Goal: Obtain resource: Download file/media

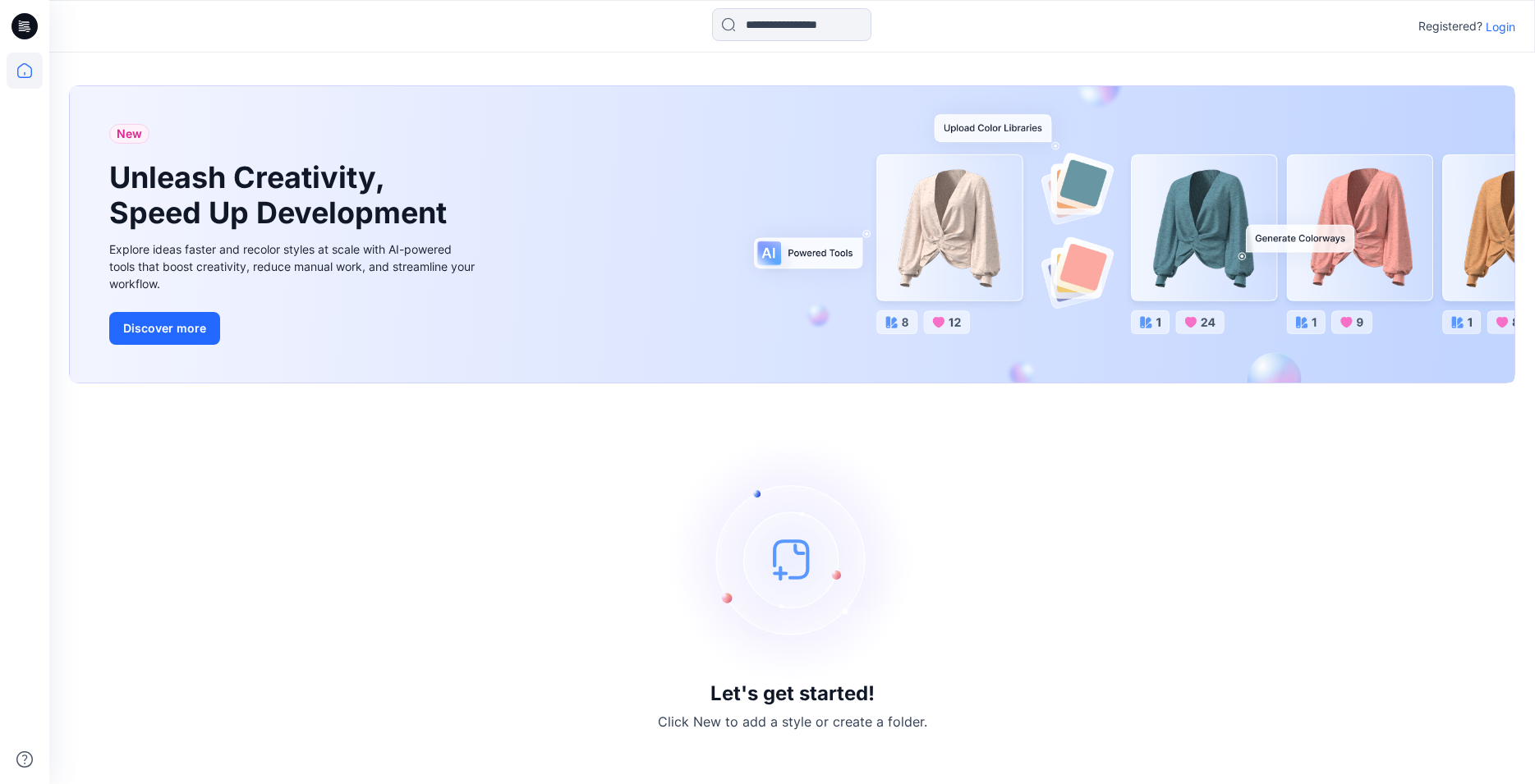
click at [1496, 24] on p "Login" at bounding box center [1500, 26] width 30 height 17
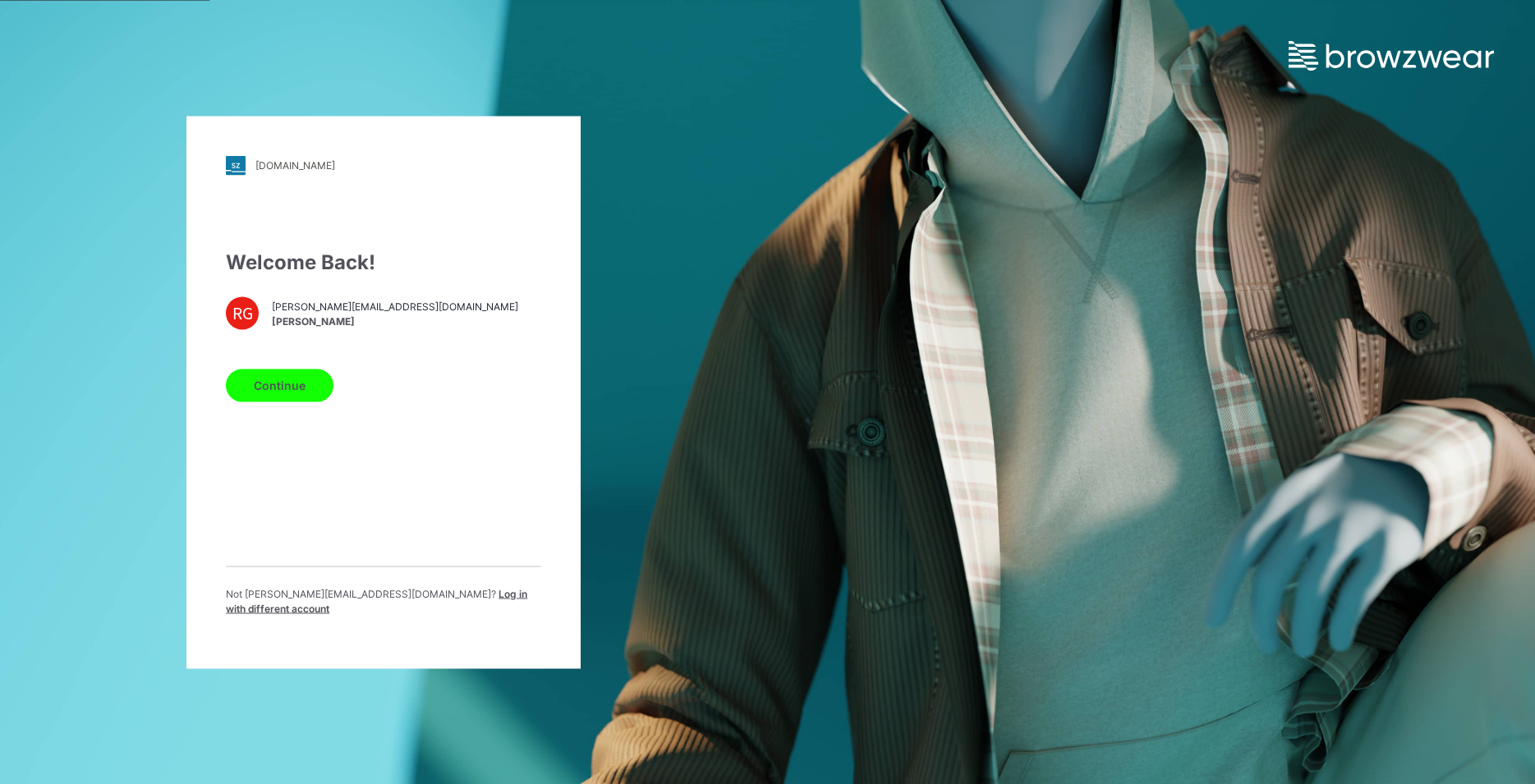
click at [298, 393] on button "Continue" at bounding box center [280, 384] width 108 height 33
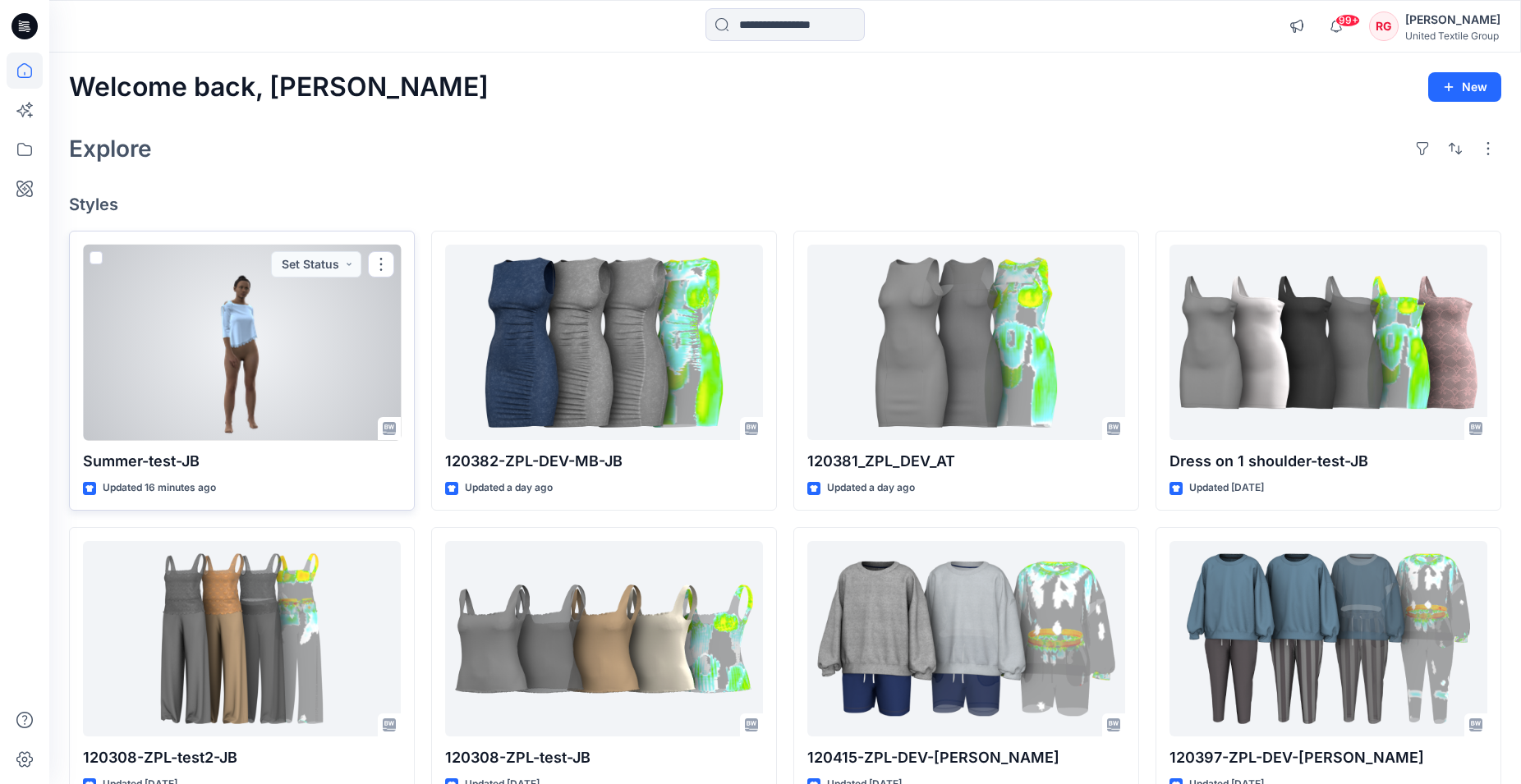
click at [272, 336] on div at bounding box center [242, 342] width 318 height 196
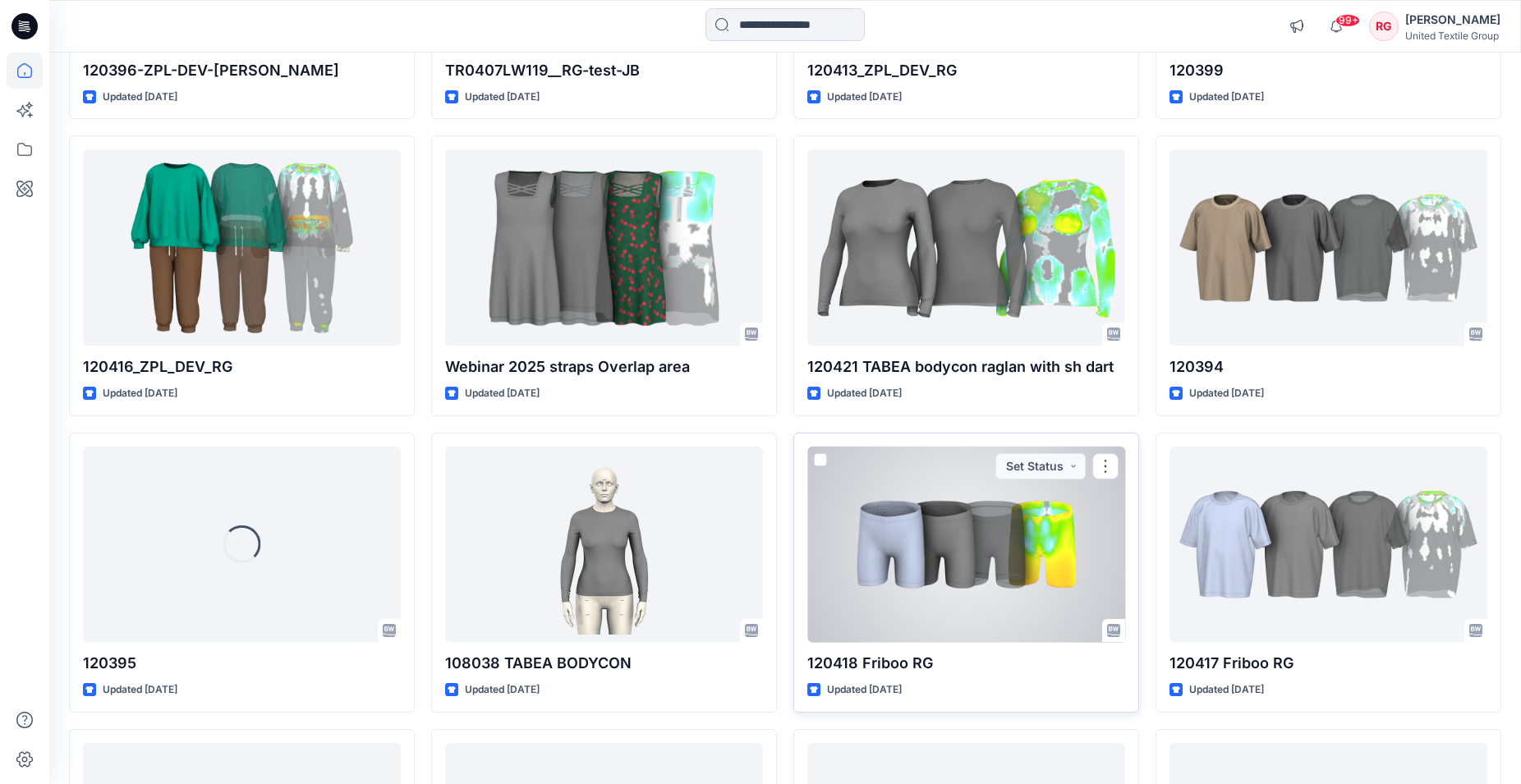
scroll to position [1288, 0]
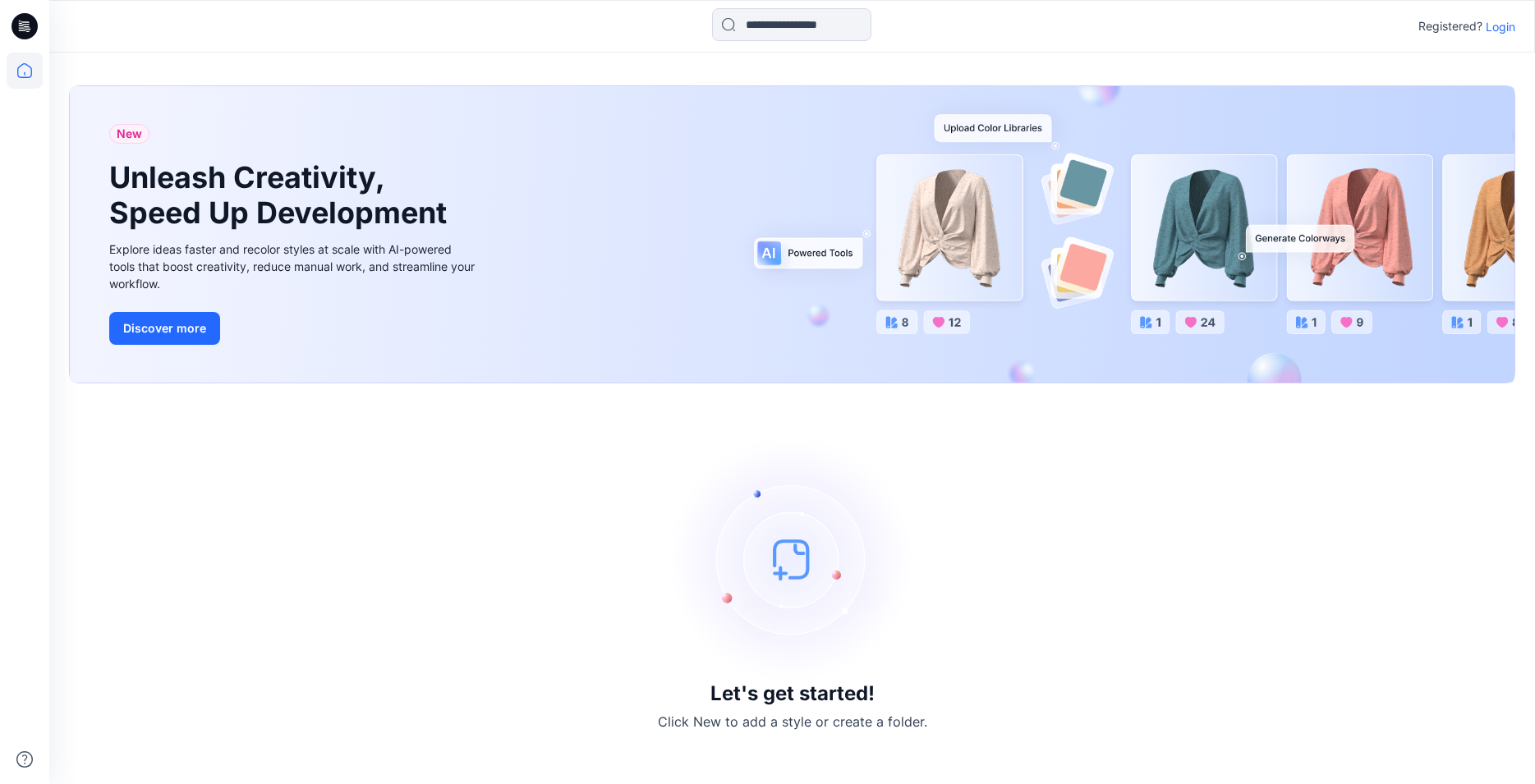
click at [1503, 26] on p "Login" at bounding box center [1500, 26] width 30 height 17
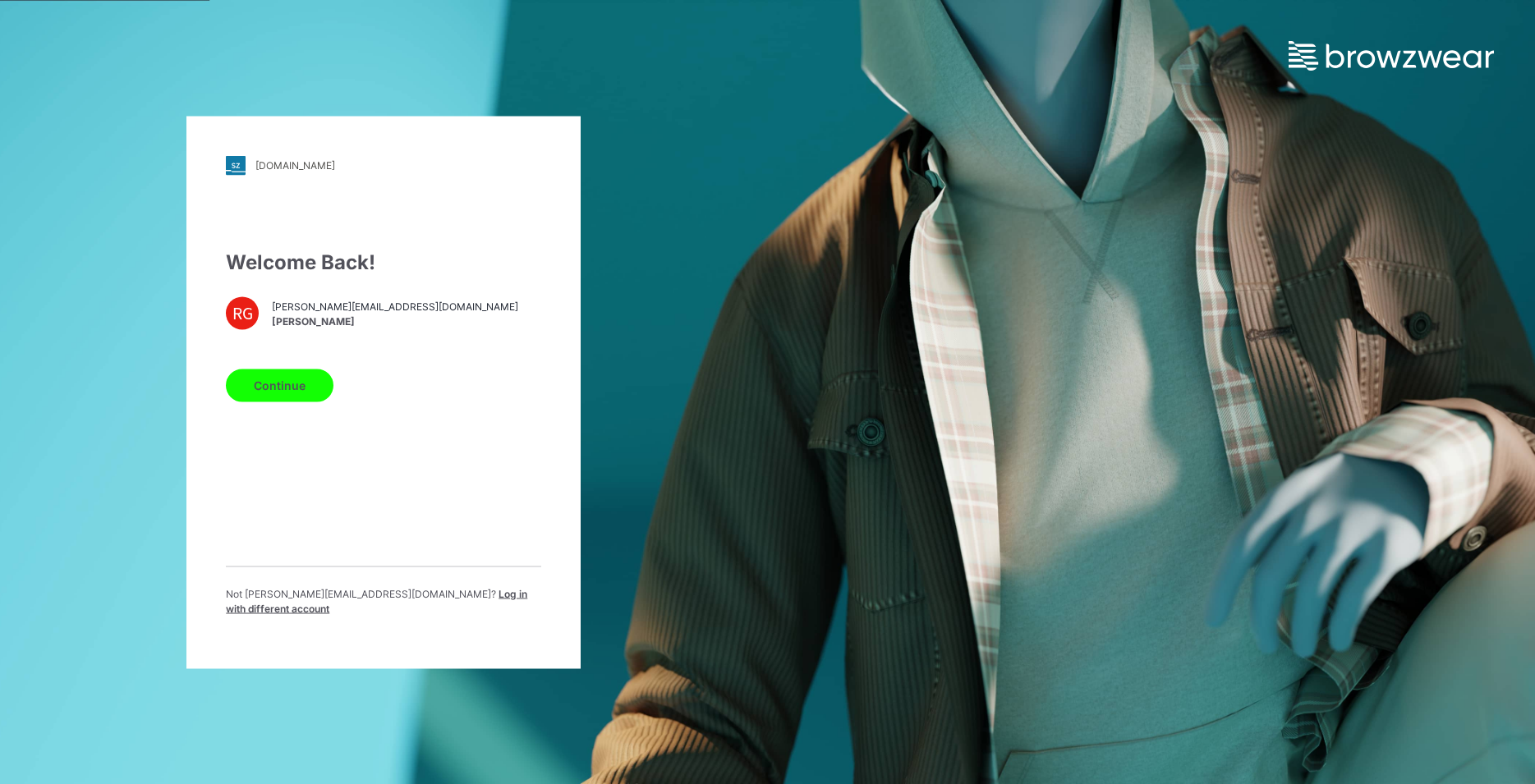
click at [298, 398] on button "Continue" at bounding box center [280, 384] width 108 height 33
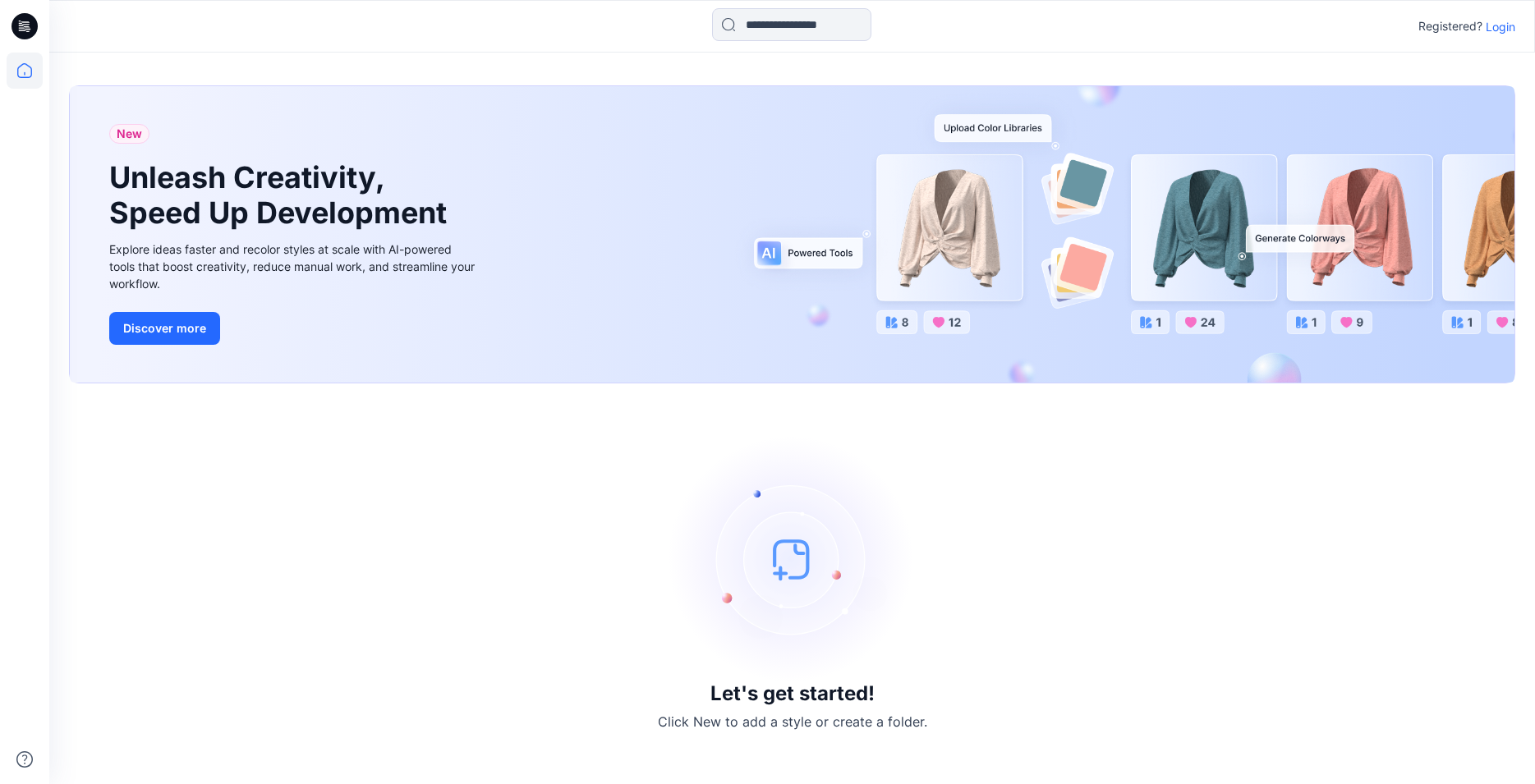
click at [1496, 25] on p "Login" at bounding box center [1500, 26] width 30 height 17
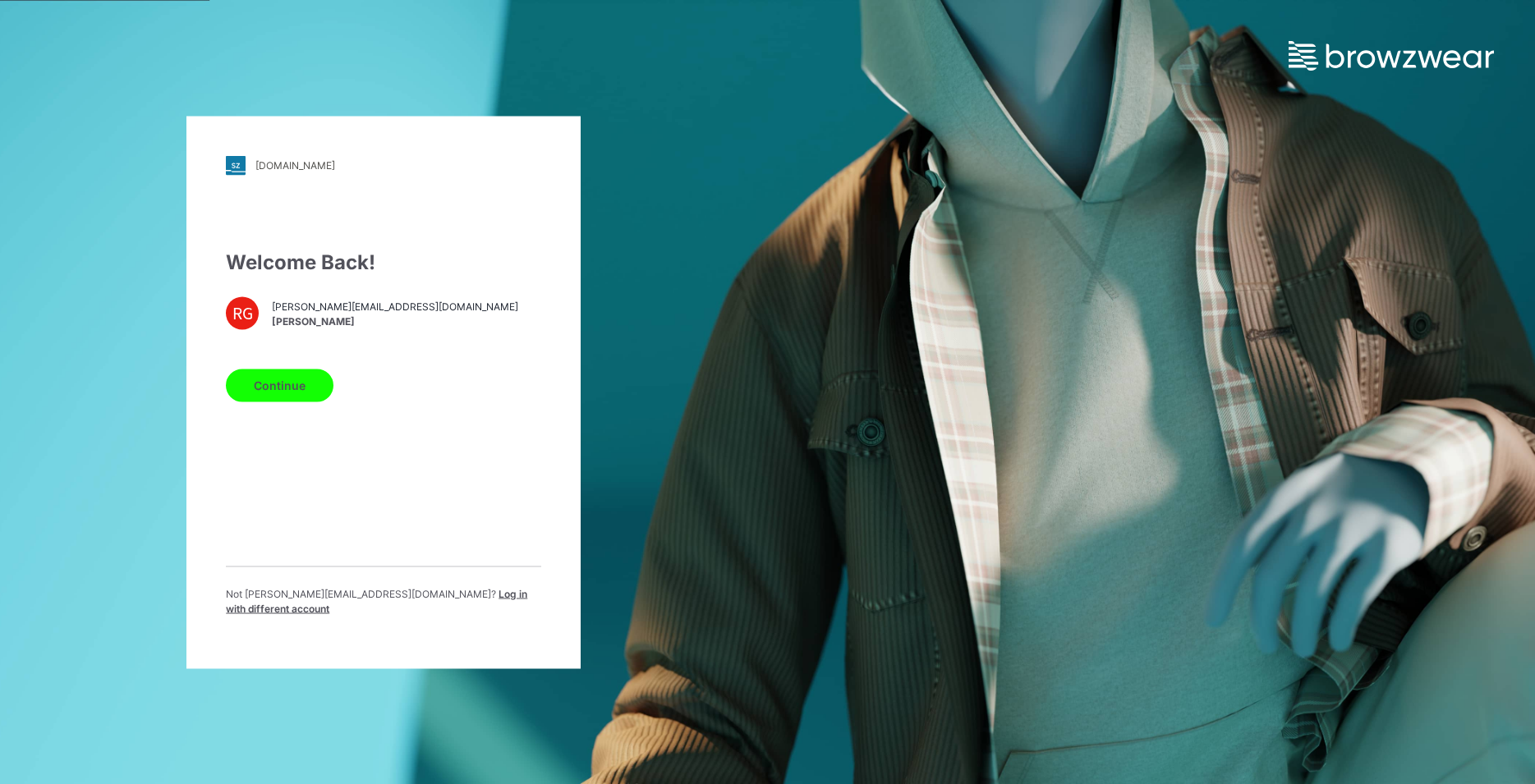
click at [297, 394] on button "Continue" at bounding box center [280, 384] width 108 height 33
click at [291, 380] on button "Continue" at bounding box center [280, 384] width 108 height 33
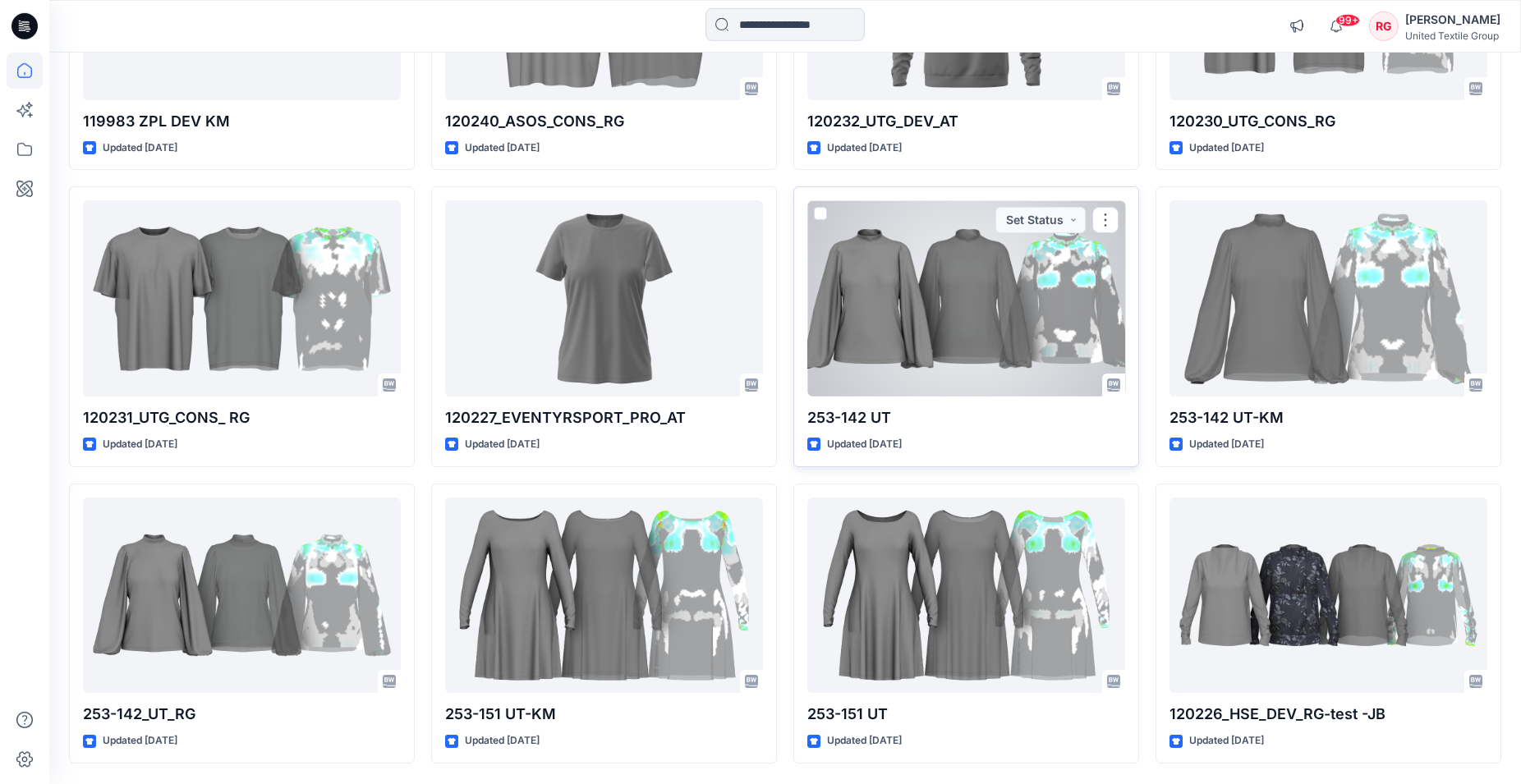
scroll to position [13693, 0]
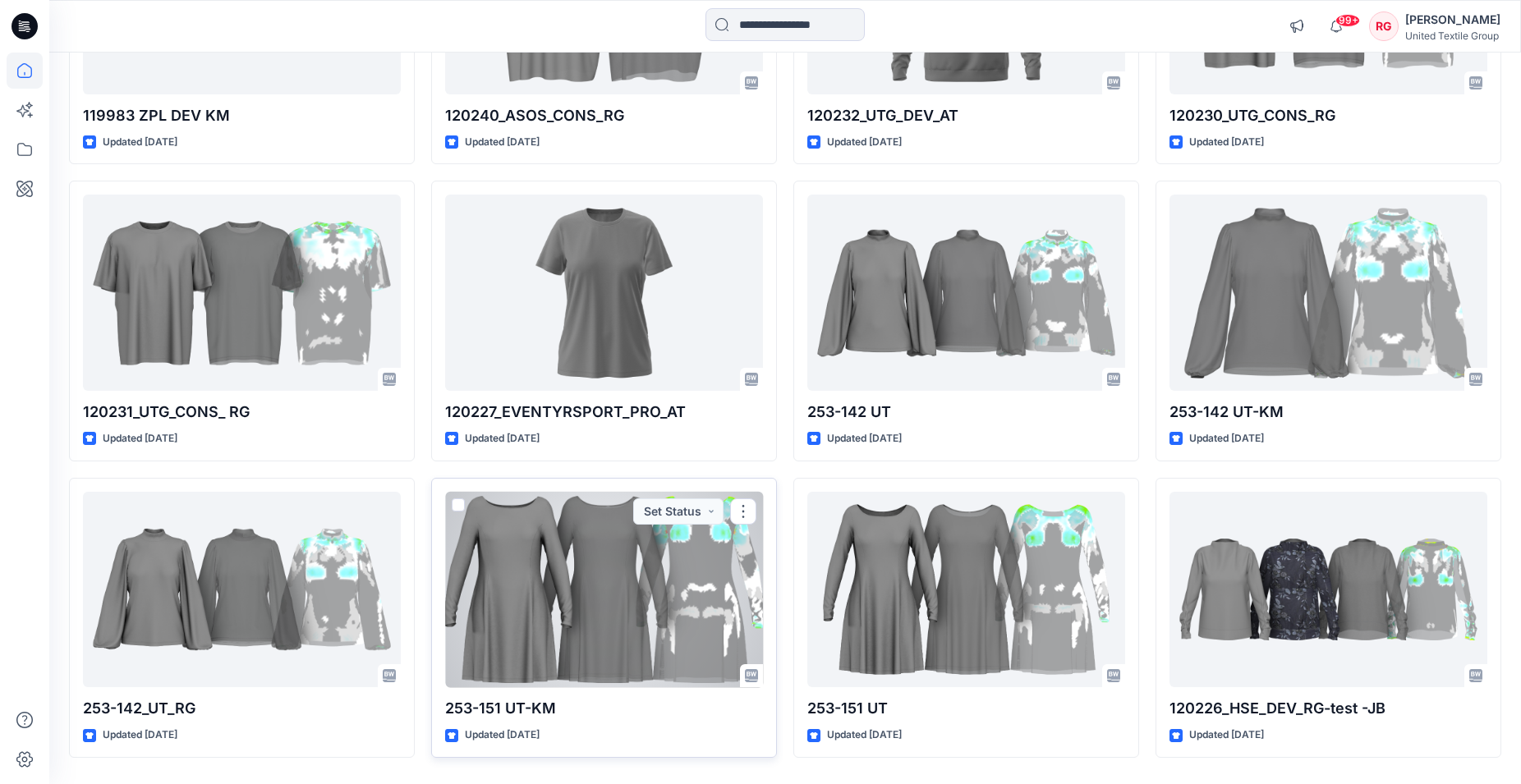
click at [600, 584] on div at bounding box center [604, 590] width 318 height 196
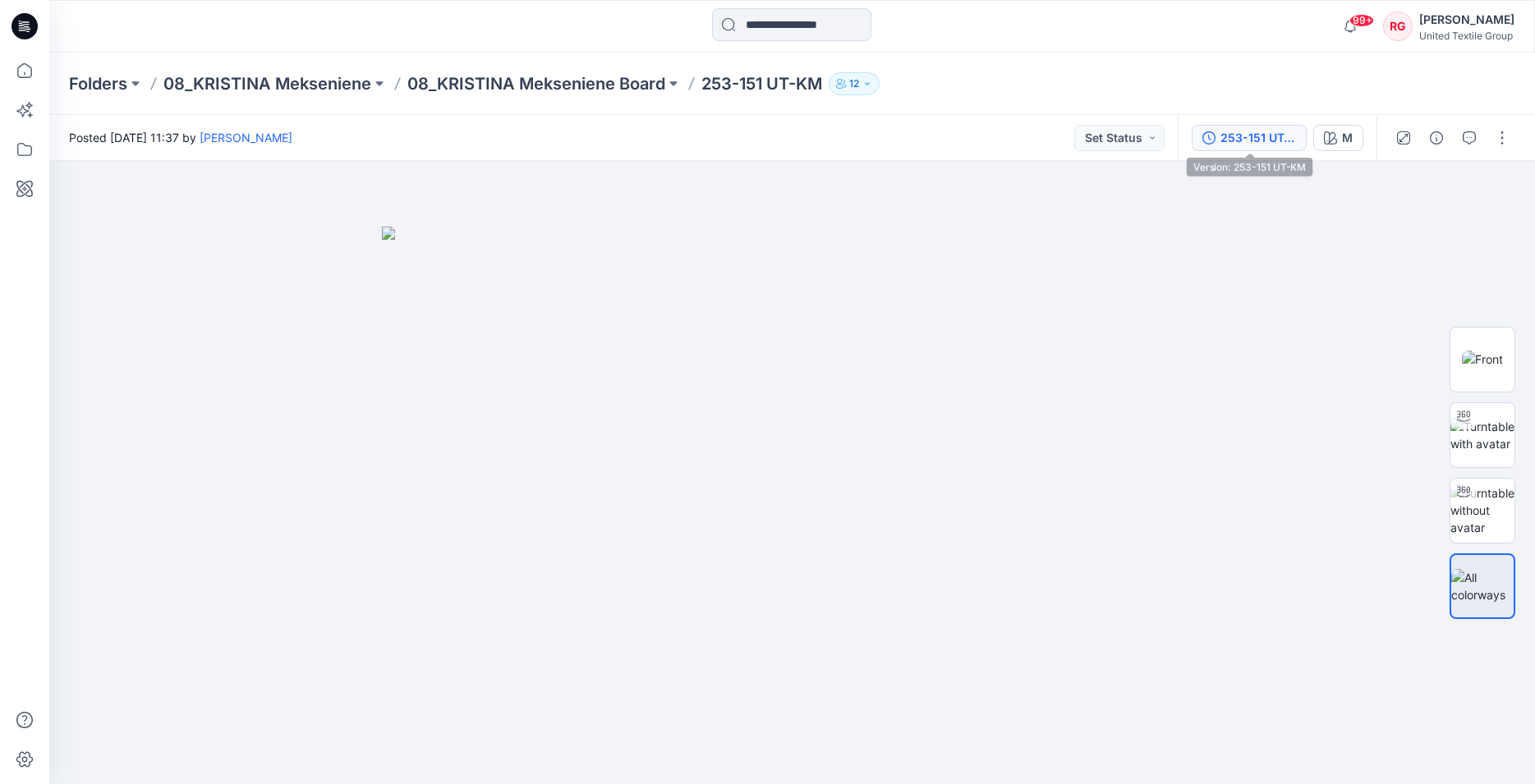
click at [1272, 137] on div "253-151 UT-KM" at bounding box center [1258, 138] width 75 height 18
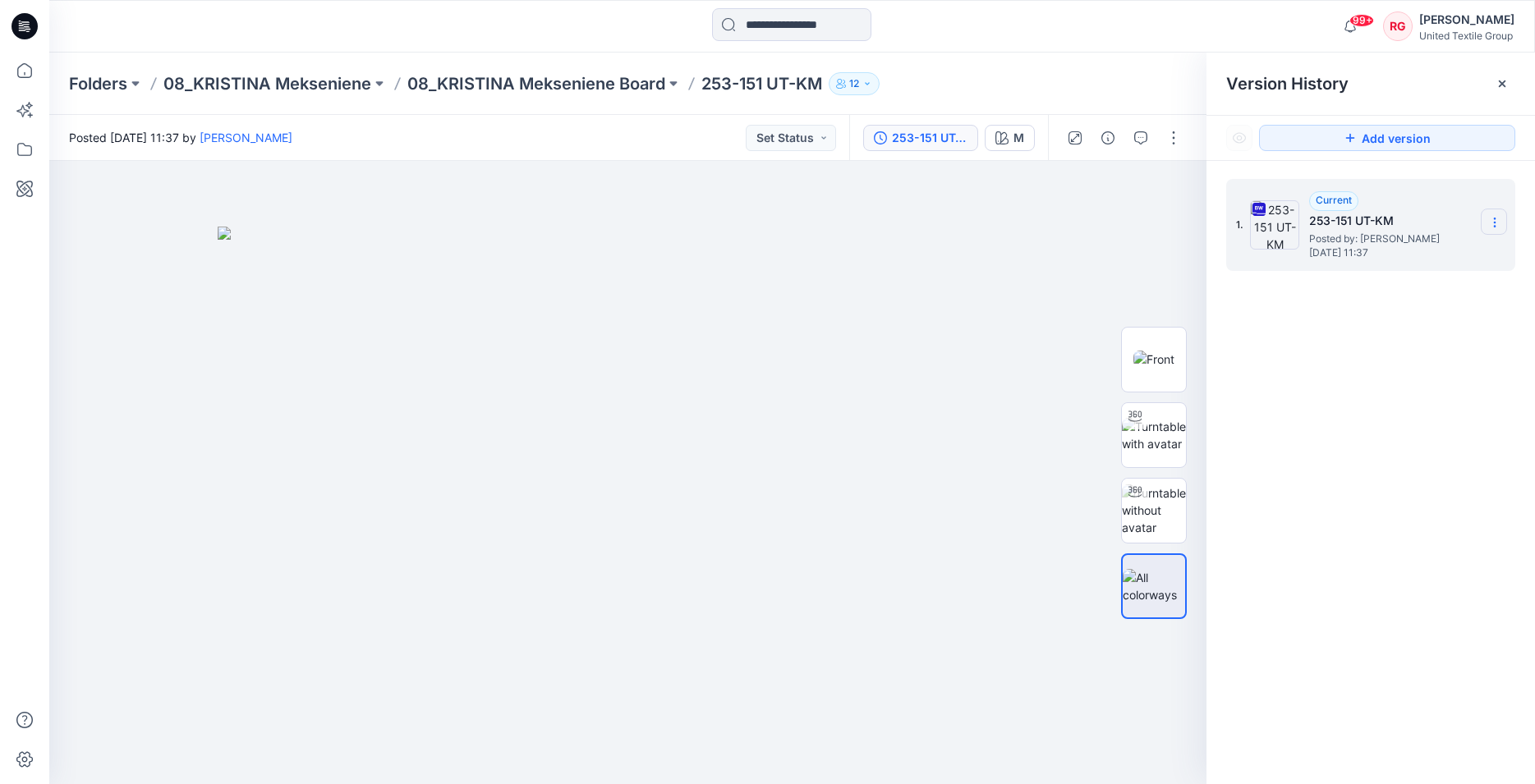
click at [1496, 220] on icon at bounding box center [1494, 222] width 13 height 13
click at [1440, 259] on span "Download Source BW File" at bounding box center [1410, 254] width 137 height 20
